Goal: Task Accomplishment & Management: Use online tool/utility

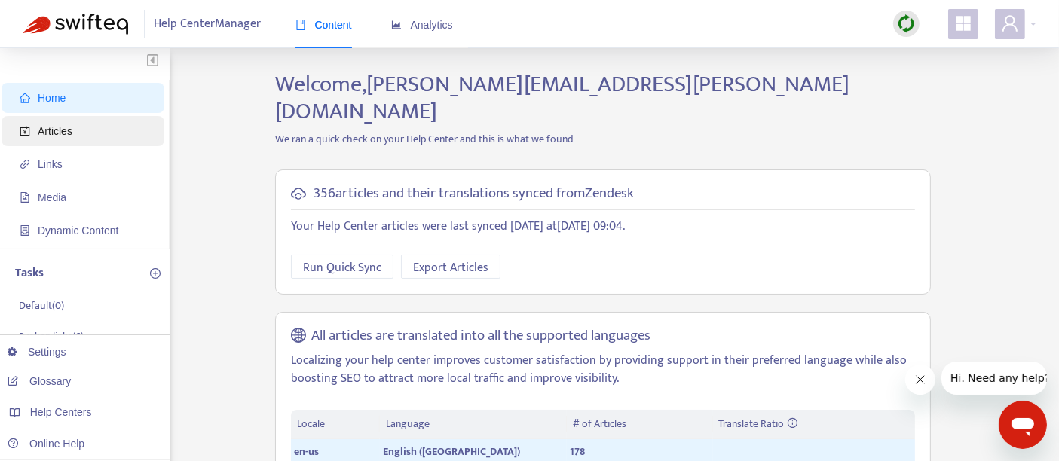
click at [127, 133] on span "Articles" at bounding box center [86, 131] width 133 height 30
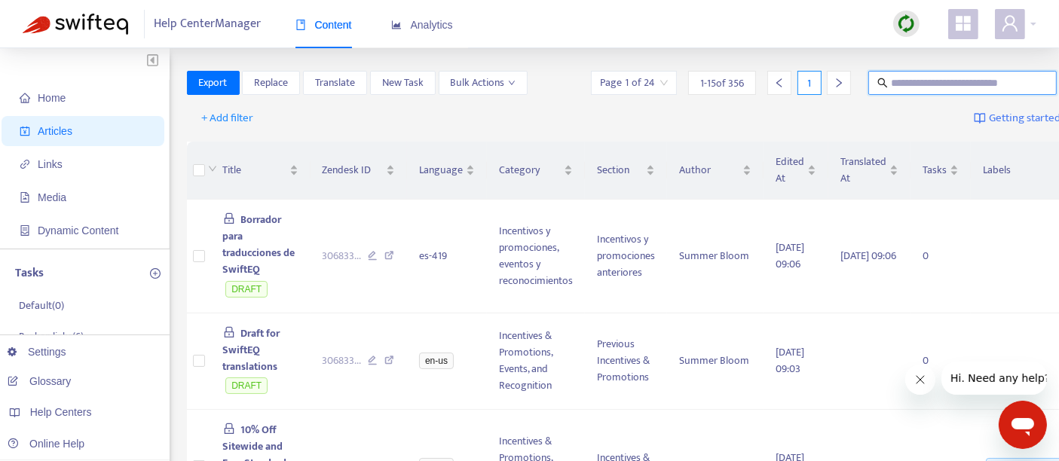
click at [891, 81] on input "text" at bounding box center [963, 83] width 145 height 17
paste input "**********"
type input "**********"
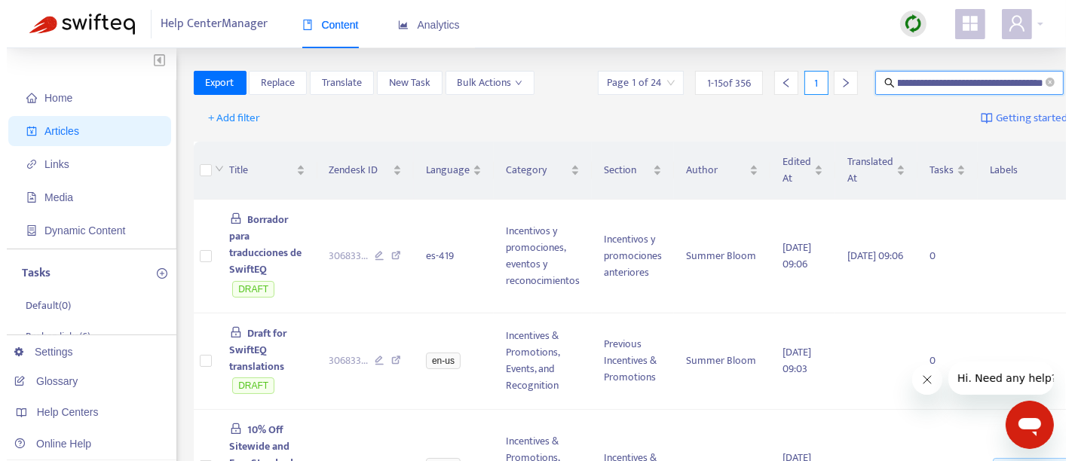
scroll to position [0, 0]
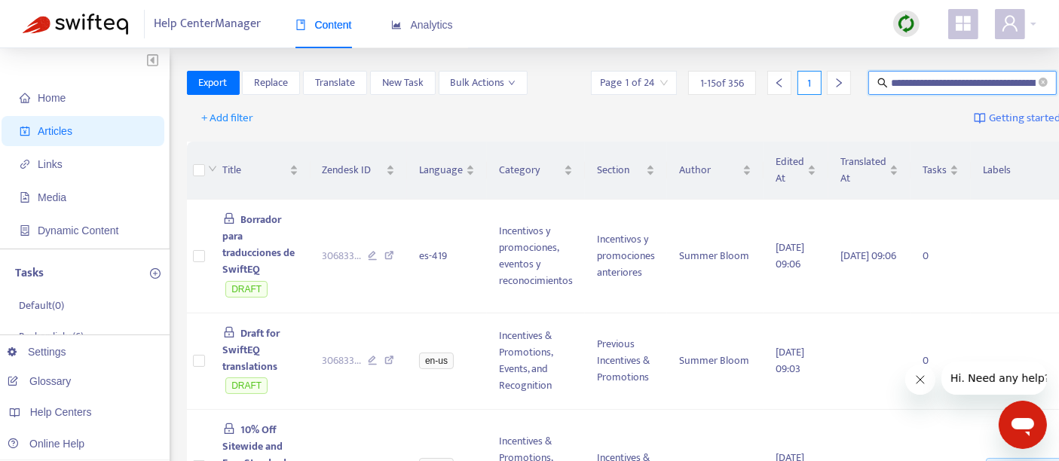
click at [891, 81] on input "**********" at bounding box center [963, 83] width 145 height 17
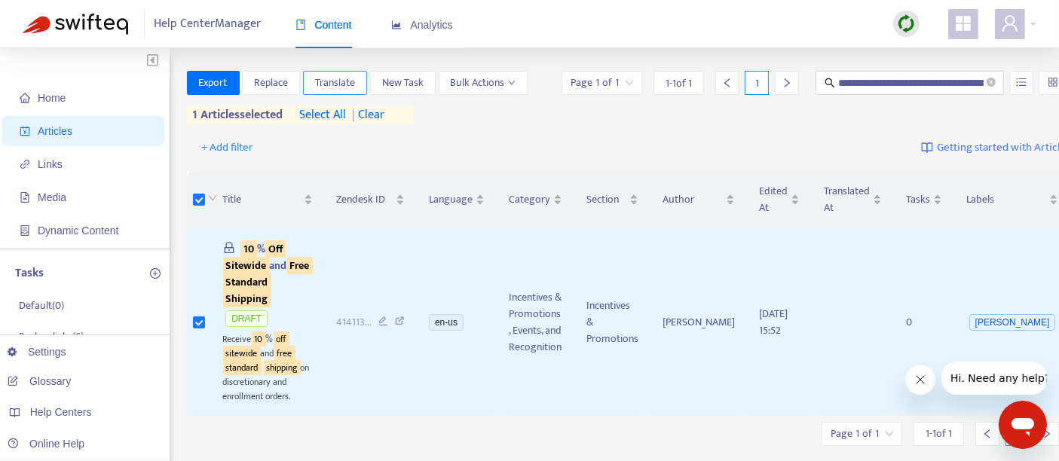
click at [335, 81] on span "Translate" at bounding box center [335, 83] width 40 height 17
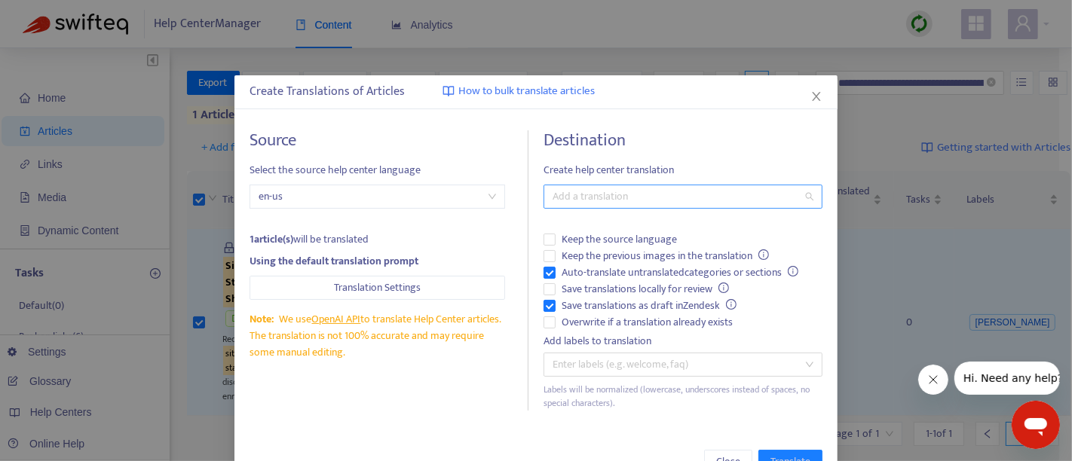
drag, startPoint x: 579, startPoint y: 200, endPoint x: 572, endPoint y: 206, distance: 8.6
click at [577, 200] on div at bounding box center [675, 197] width 256 height 18
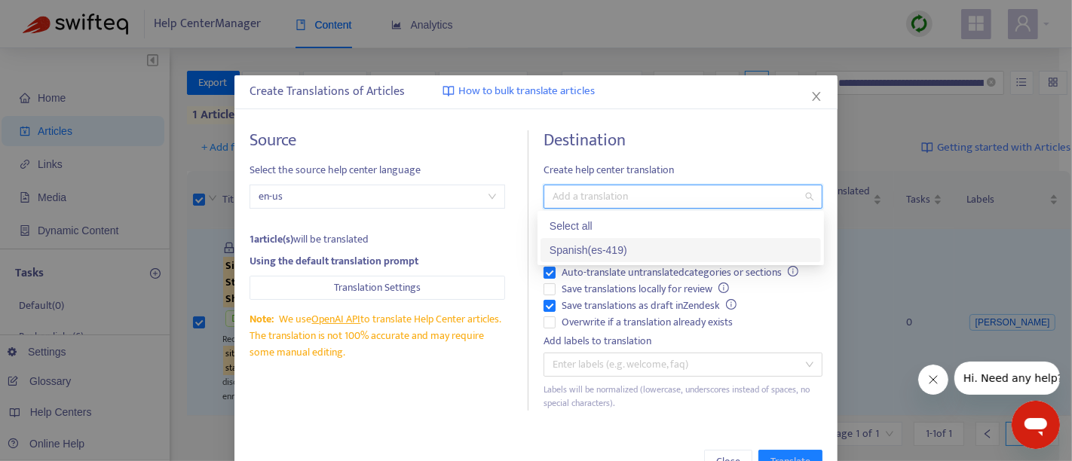
drag, startPoint x: 561, startPoint y: 250, endPoint x: 553, endPoint y: 257, distance: 10.7
click at [561, 252] on div "Spanish ( es-419 )" at bounding box center [680, 250] width 262 height 17
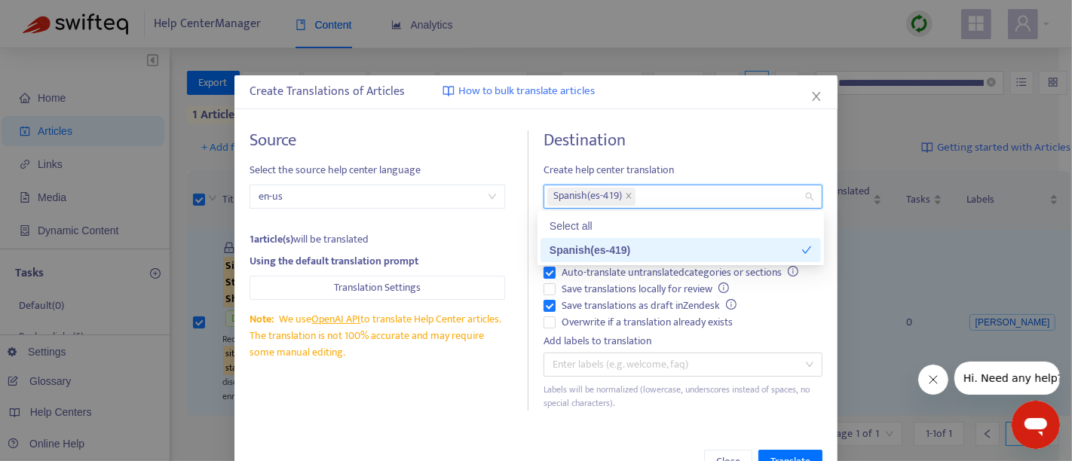
drag, startPoint x: 491, startPoint y: 393, endPoint x: 528, endPoint y: 399, distance: 38.2
click at [493, 395] on div "Source Select the source help center language en-us 1 article(s) will be transl…" at bounding box center [388, 270] width 279 height 280
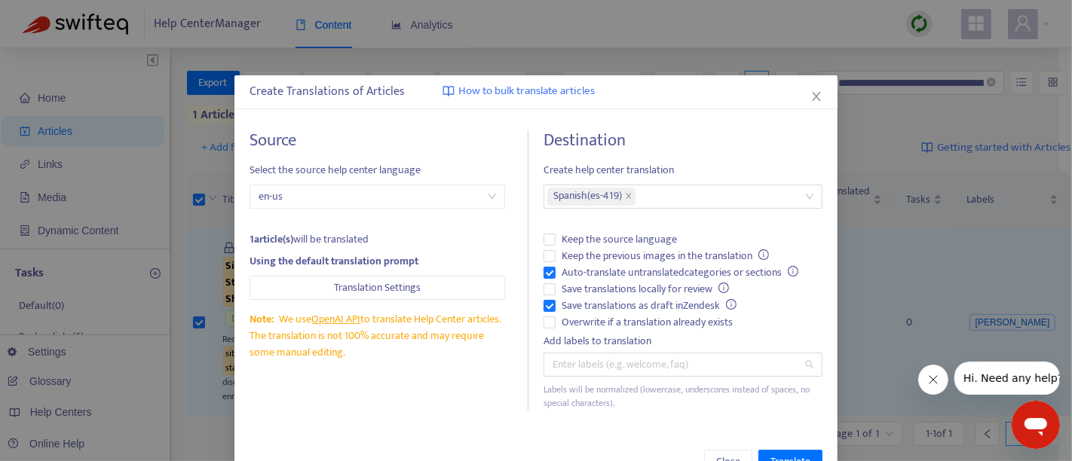
drag, startPoint x: 582, startPoint y: 364, endPoint x: 583, endPoint y: 381, distance: 17.4
click at [582, 365] on div at bounding box center [675, 365] width 256 height 18
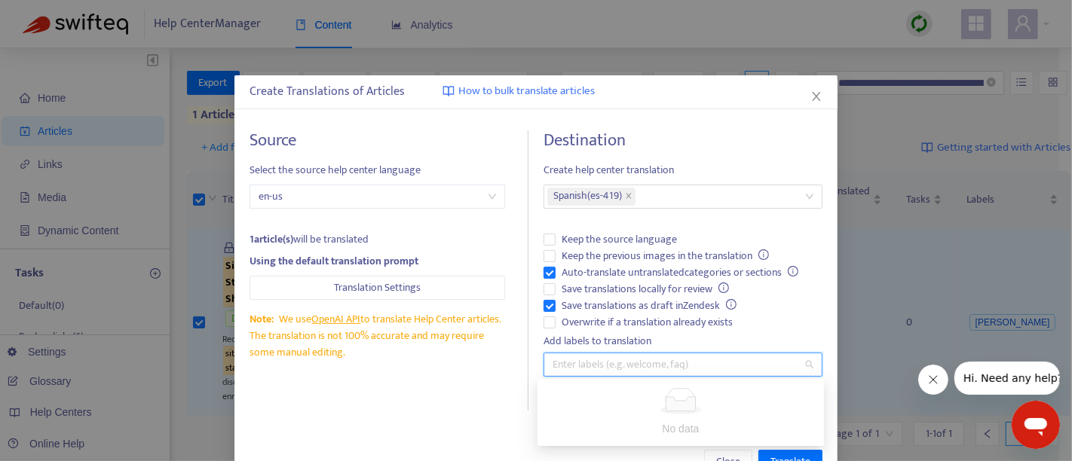
click at [497, 390] on div "Source Select the source help center language en-us 1 article(s) will be transl…" at bounding box center [388, 270] width 279 height 280
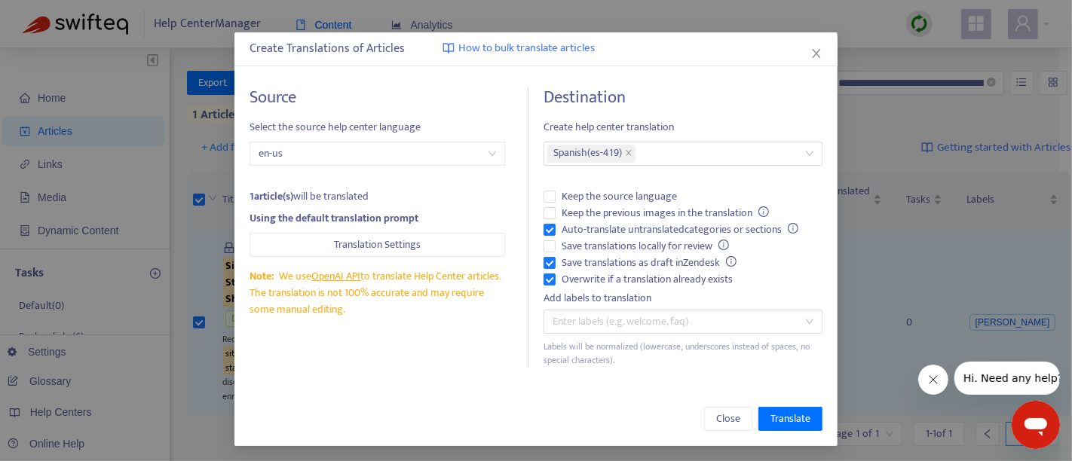
scroll to position [44, 0]
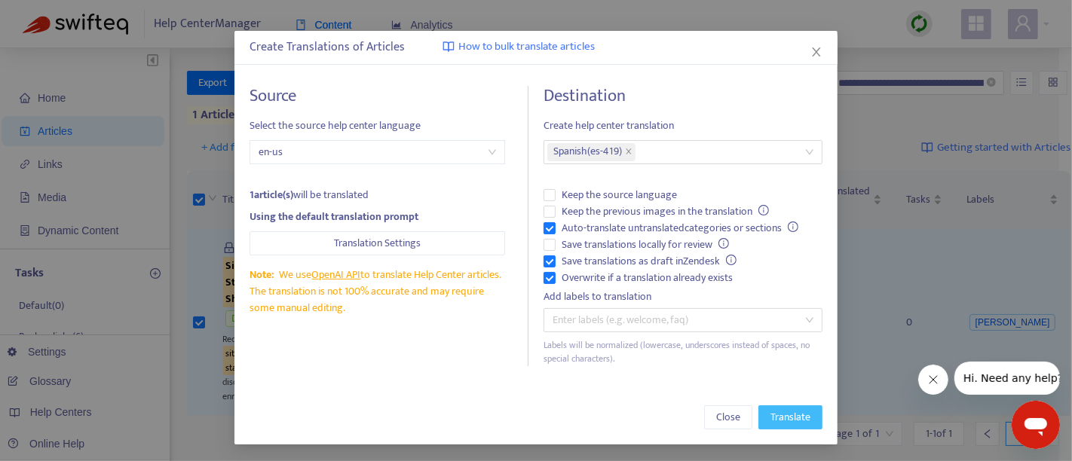
click at [770, 415] on span "Translate" at bounding box center [790, 417] width 40 height 17
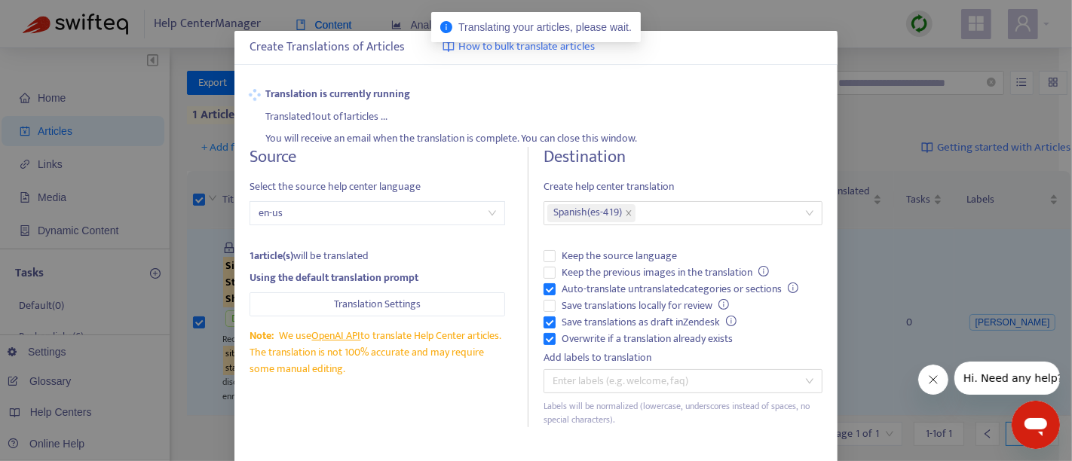
scroll to position [0, 0]
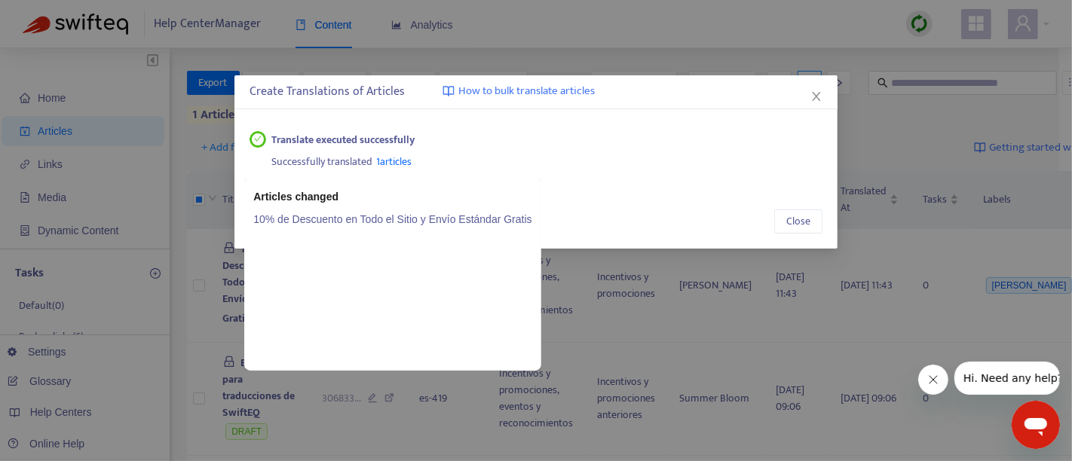
click at [417, 221] on link "10% de Descuento en Todo el Sitio y Envío Estándar Gratis" at bounding box center [392, 219] width 278 height 17
